Goal: Browse casually: Explore the website without a specific task or goal

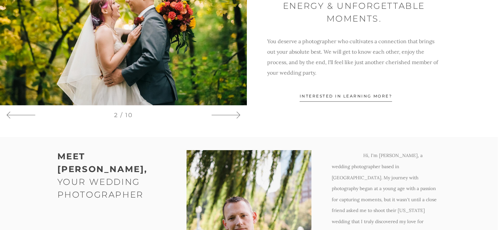
scroll to position [411, 0]
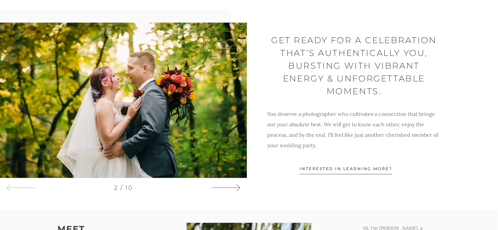
click at [239, 191] on icon at bounding box center [225, 188] width 29 height 10
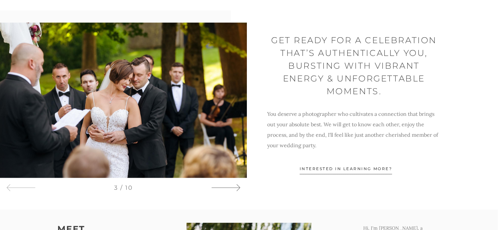
click at [239, 191] on icon at bounding box center [225, 188] width 29 height 10
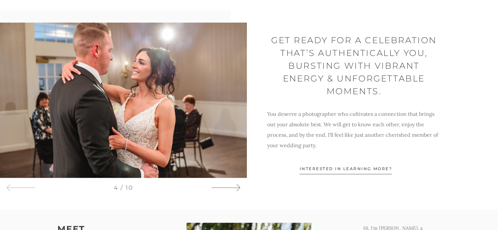
click at [239, 191] on icon at bounding box center [225, 188] width 29 height 10
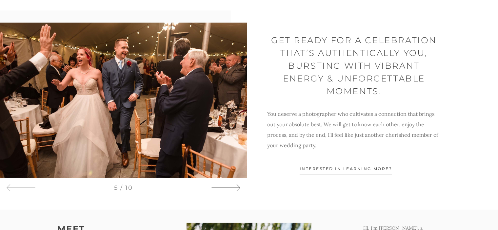
click at [239, 191] on icon at bounding box center [225, 188] width 29 height 10
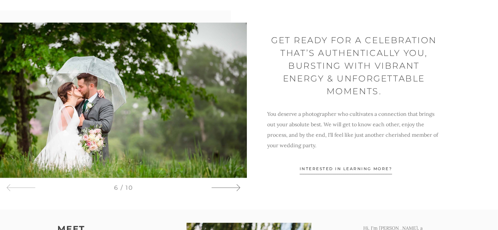
click at [239, 191] on icon at bounding box center [225, 188] width 29 height 10
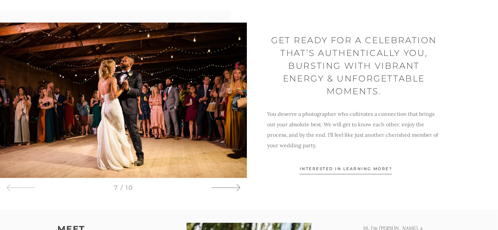
click at [239, 191] on icon at bounding box center [225, 188] width 29 height 10
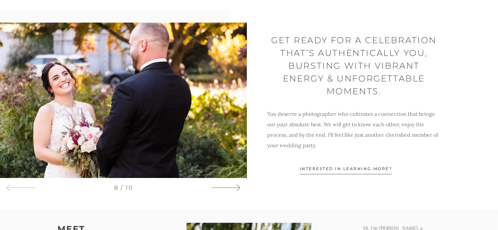
click at [239, 191] on icon at bounding box center [225, 188] width 29 height 10
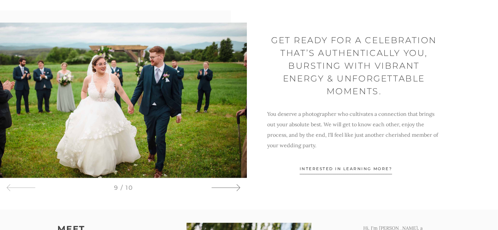
click at [239, 191] on icon at bounding box center [225, 188] width 29 height 10
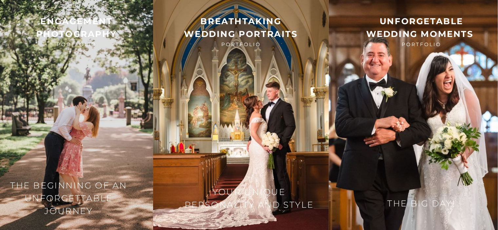
scroll to position [943, 0]
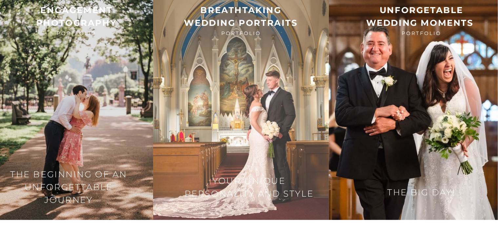
click at [287, 119] on img at bounding box center [241, 102] width 176 height 238
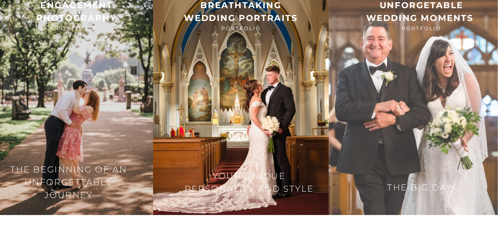
scroll to position [917, 0]
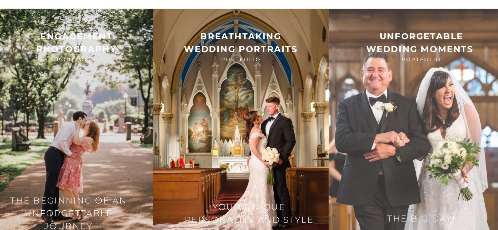
click at [412, 69] on img at bounding box center [413, 128] width 169 height 238
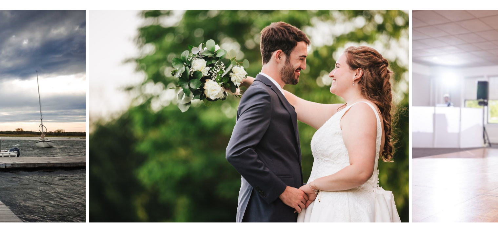
scroll to position [1348, 0]
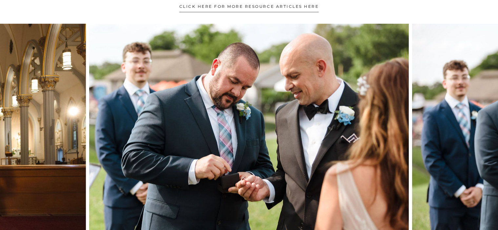
scroll to position [1352, 0]
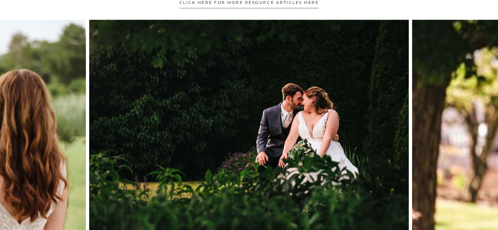
scroll to position [1348, 0]
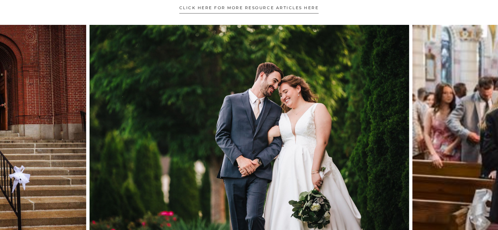
scroll to position [1352, 0]
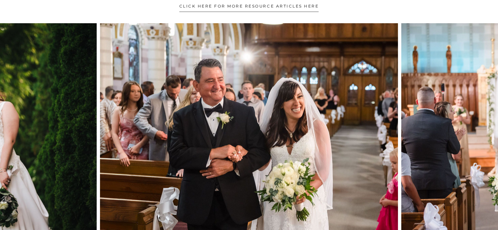
scroll to position [1348, 0]
